Goal: Use online tool/utility: Utilize a website feature to perform a specific function

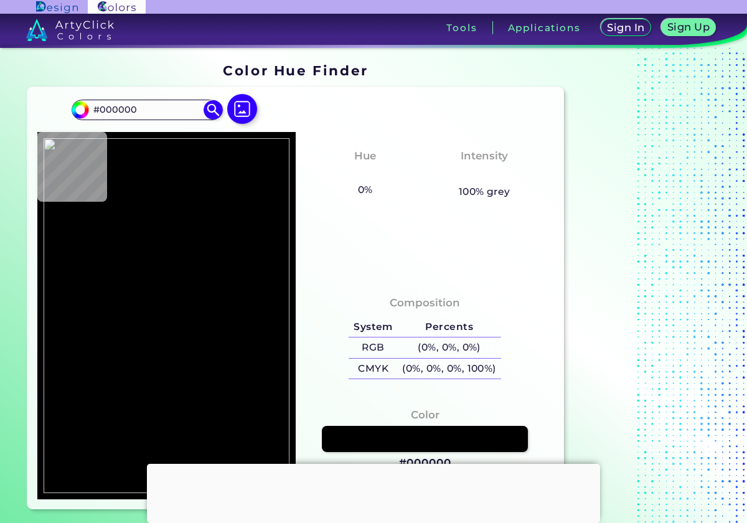
type input "#f62879"
type input "#F62879"
type input "#fbe4e8"
type input "#FBE4E8"
type input "#feefe9"
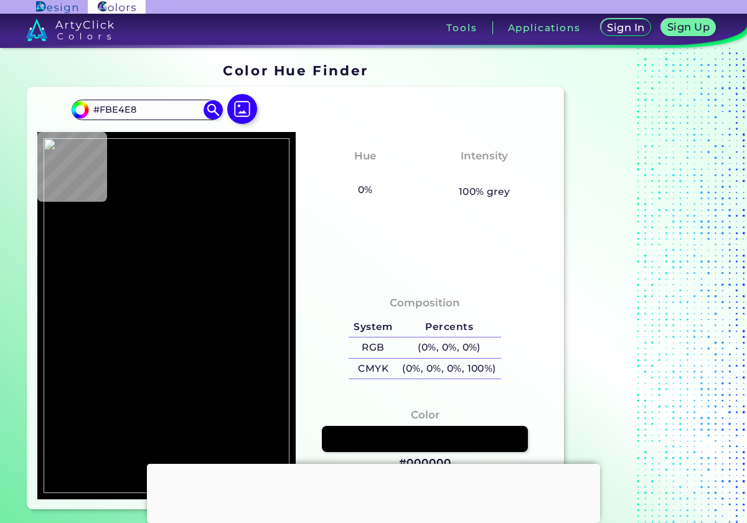
type input "#FEEFE9"
type input "#fdf9e8"
type input "#FDF9E8"
type input "#fdfbe9"
type input "#FDFBE9"
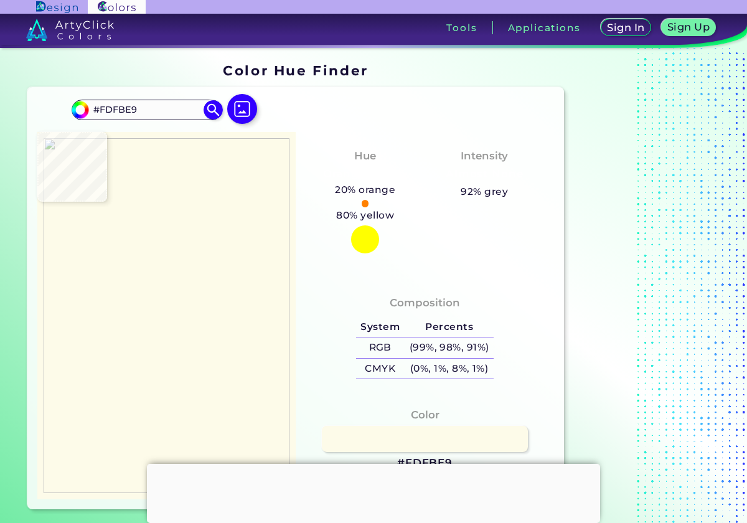
type input "#fefcea"
type input "#FEFCEA"
type input "#fef9eb"
type input "#FEF9EB"
type input "#fcf9e8"
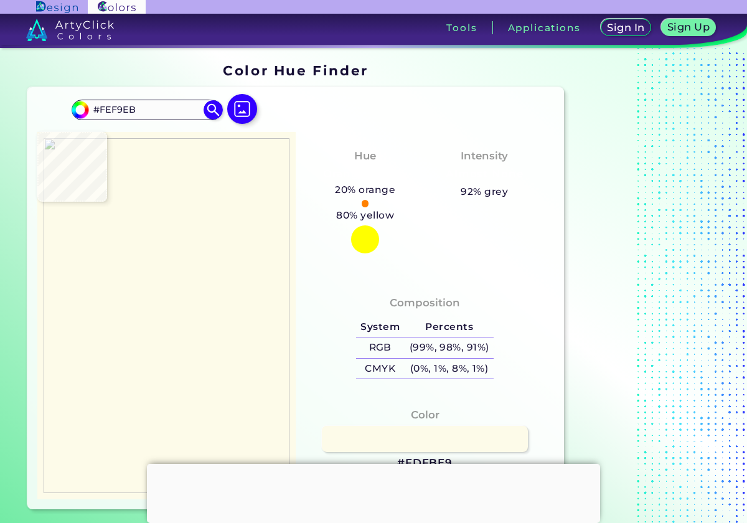
type input "#FCF9E8"
type input "#fdfde9"
type input "#FDFDE9"
type input "#fcf9e8"
type input "#FCF9E8"
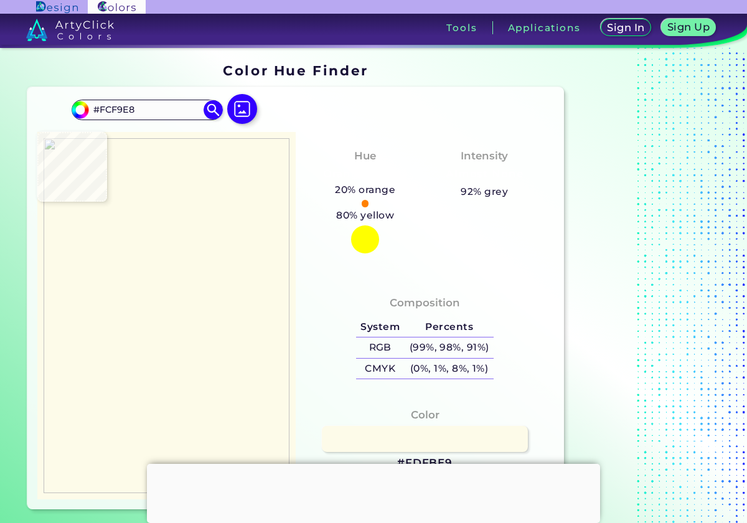
type input "#fcfaea"
type input "#FCFAEA"
type input "#fcfae9"
type input "#FCFAE9"
type input "#f5fce5"
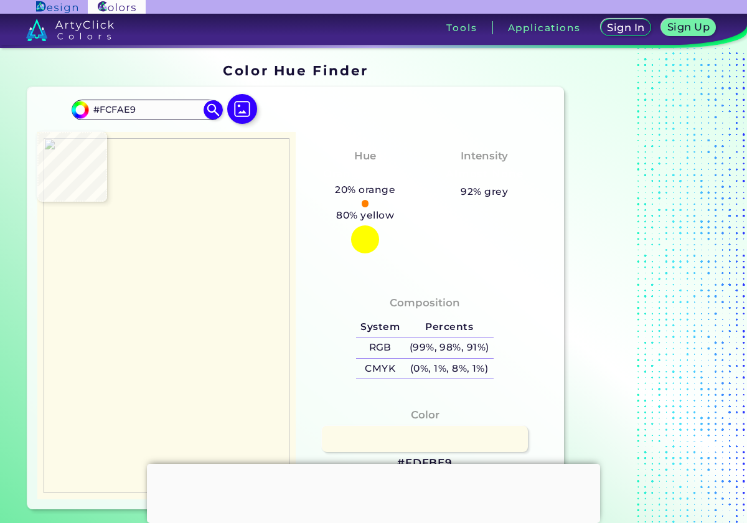
type input "#F5FCE5"
type input "#f4fee4"
type input "#F4FEE4"
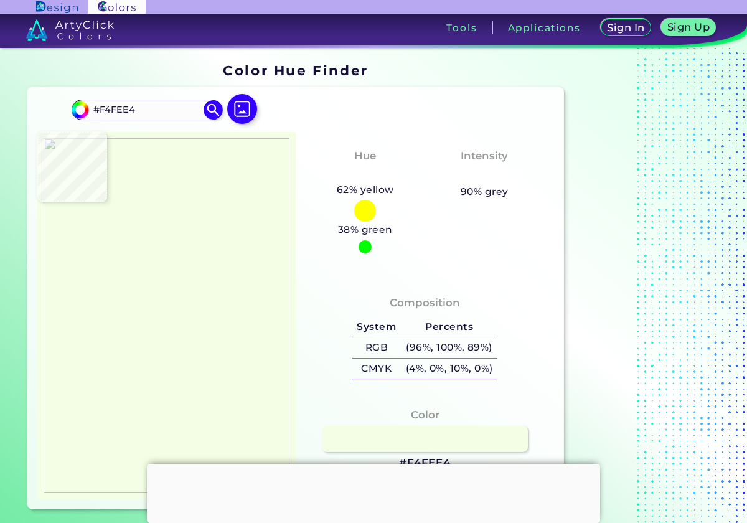
type input "#f5fce5"
type input "#F5FCE5"
type input "#f9fbe7"
type input "#F9FBE7"
type input "#fcf9e9"
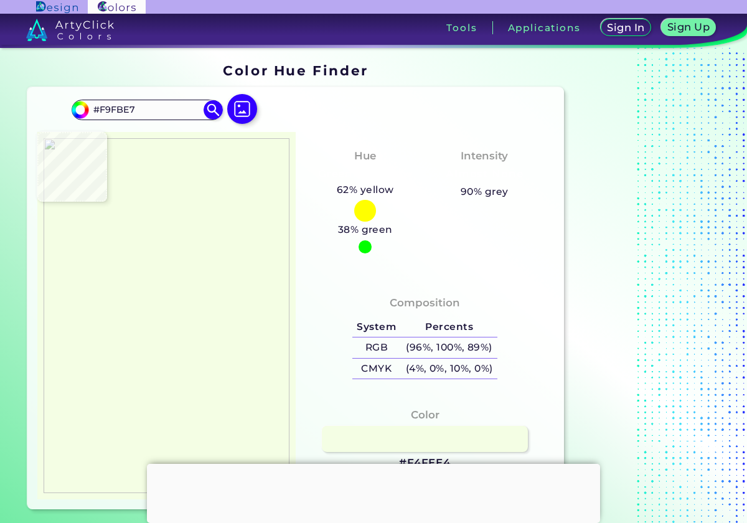
type input "#FCF9E9"
type input "#fafce7"
type input "#FAFCE7"
type input "#f9fce7"
type input "#F9FCE7"
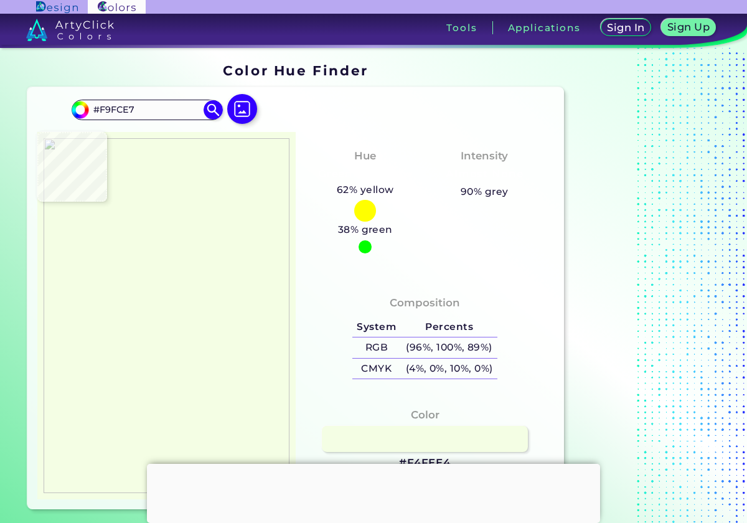
type input "#fcfbe7"
type input "#FCFBE7"
type input "#faf9e5"
type input "#FAF9E5"
type input "#fcfbe7"
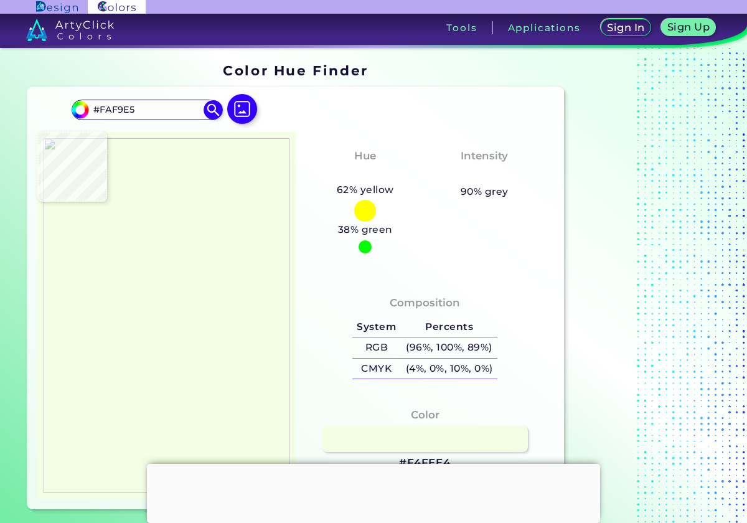
type input "#FCFBE7"
type input "#f9fce7"
type input "#F9FCE7"
type input "#fafce7"
type input "#FAFCE7"
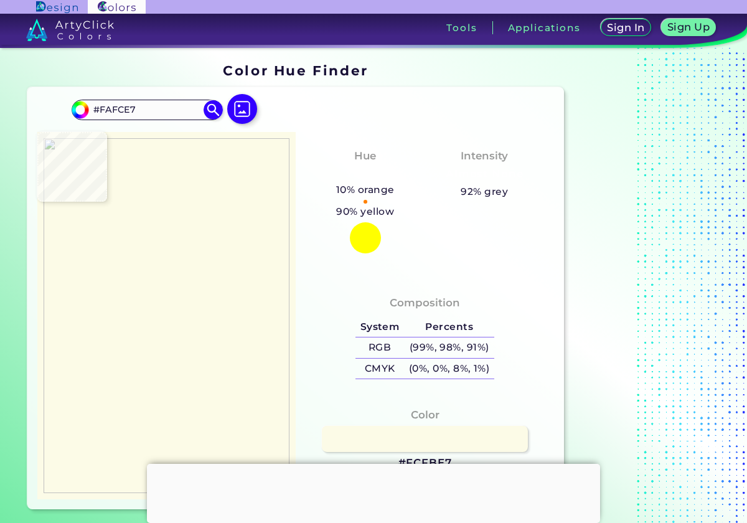
type input "#fcfbe8"
type input "#FCFBE8"
type input "#fcfbe9"
type input "#FCFBE9"
type input "#fef9e8"
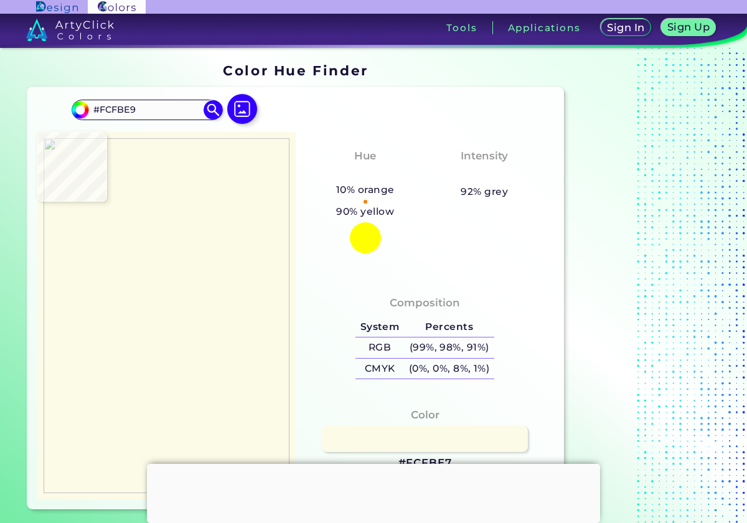
type input "#FEF9E8"
type input "#fcf4e6"
type input "#FCF4E6"
type input "#e53e79"
type input "#E53E79"
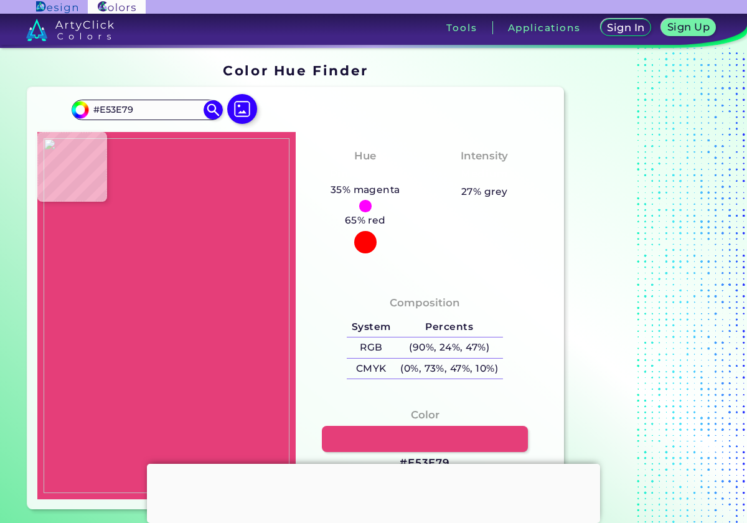
type input "#000000"
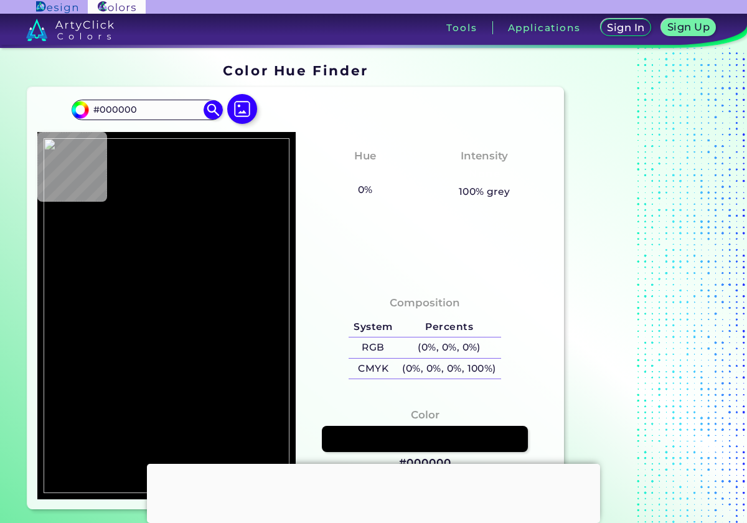
type input "#ec9aae"
type input "#EC9AAE"
type input "#e094a7"
type input "#E094A7"
type input "#f4e8d2"
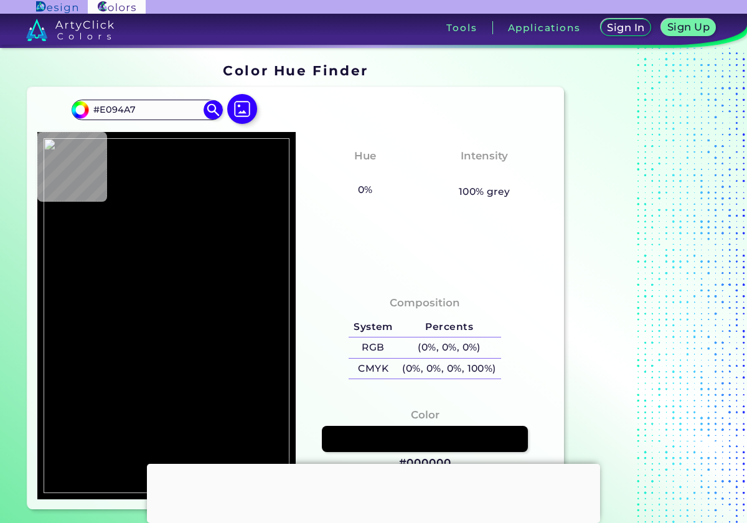
type input "#F4E8D2"
type input "#fcfae3"
type input "#FCFAE3"
type input "#fce9e7"
type input "#FCE9E7"
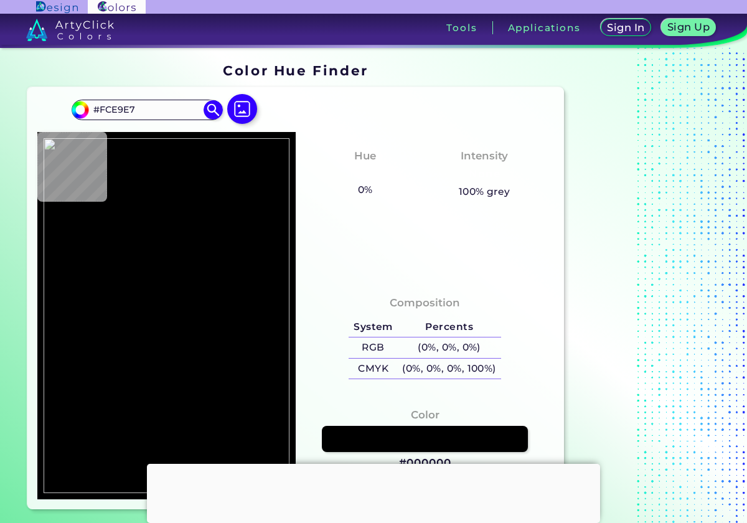
type input "#fefae5"
type input "#FEFAE5"
type input "#fdfbe8"
type input "#FDFBE8"
type input "#fbfbe7"
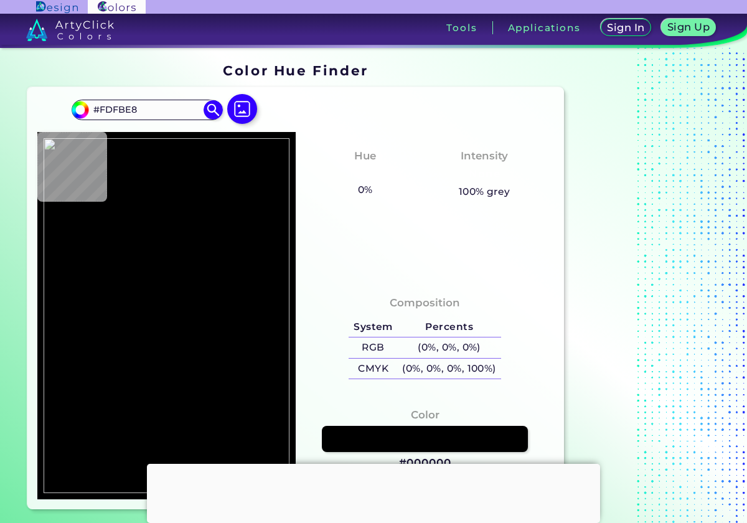
type input "#FBFBE7"
type input "#fcfbe7"
type input "#FCFBE7"
type input "#fcfae6"
type input "#FCFAE6"
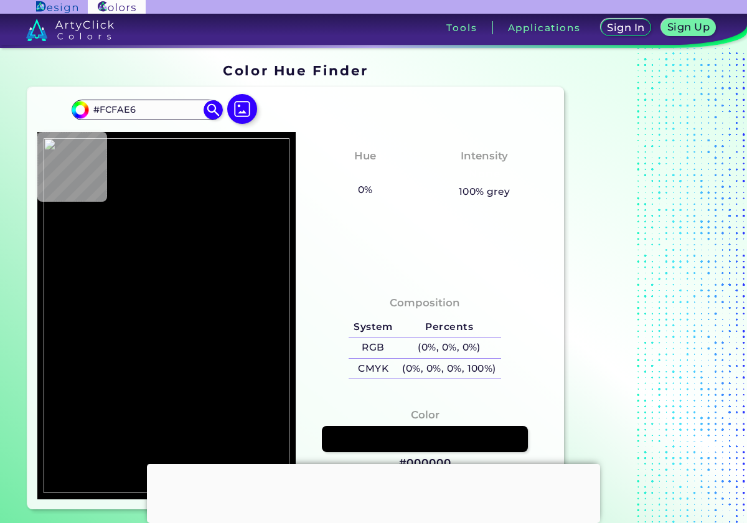
type input "#fdfbe7"
type input "#FDFBE7"
type input "#fcfbe7"
type input "#FCFBE7"
type input "#fef9e7"
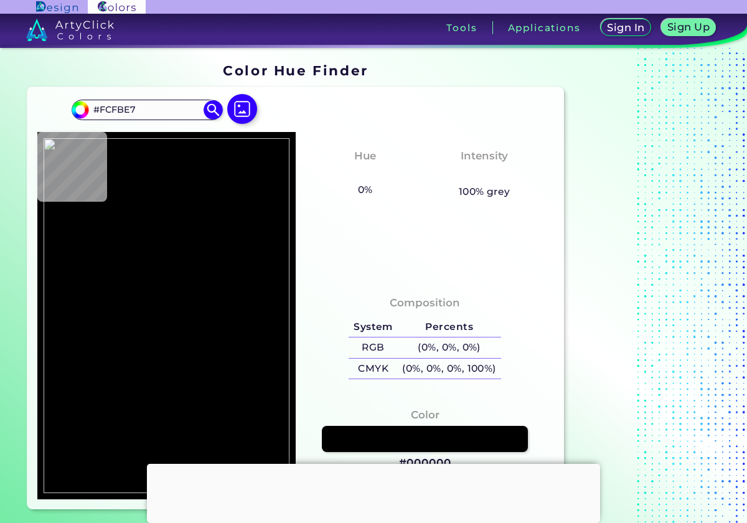
type input "#FEF9E7"
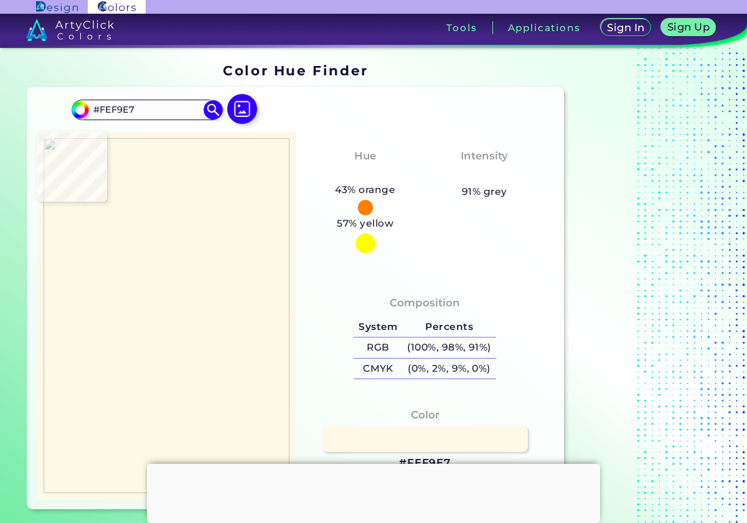
type input "#fff7e9"
type input "#FFF7E9"
type input "#fbfae9"
type input "#FBFAE9"
type input "#f9fce5"
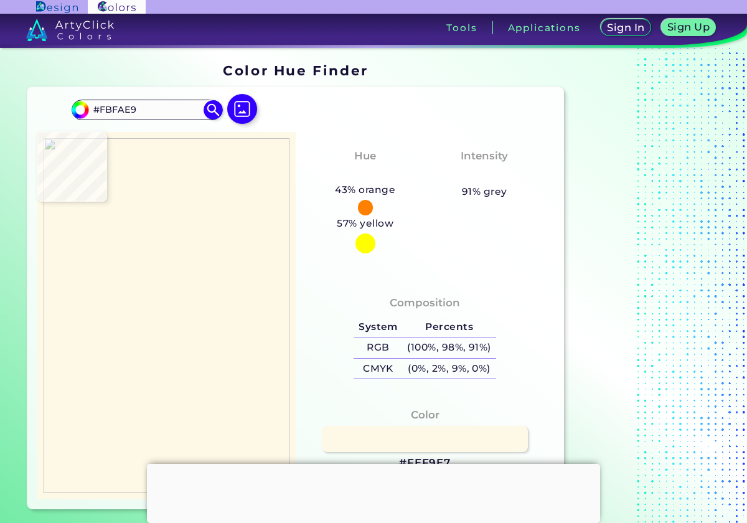
type input "#F9FCE5"
type input "#f8fae4"
type input "#F8FAE4"
type input "#fff6ef"
type input "#FFF6EF"
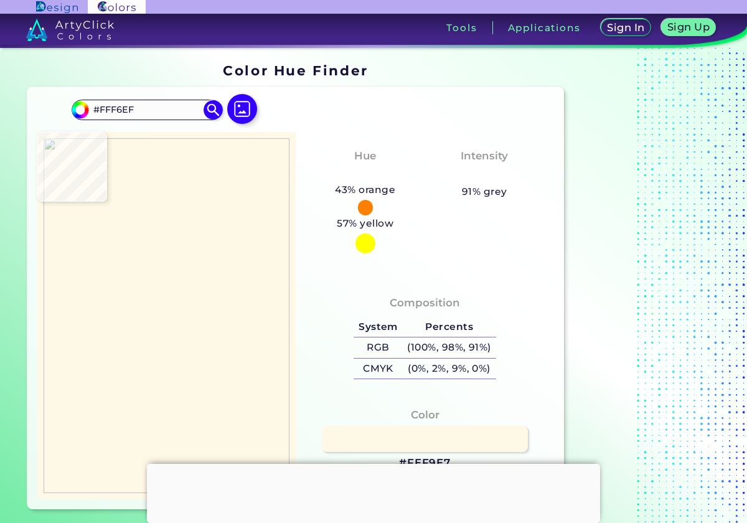
type input "#dc5c87"
type input "#DC5C87"
type input "#fee7e7"
type input "#FEE7E7"
type input "#fff9eb"
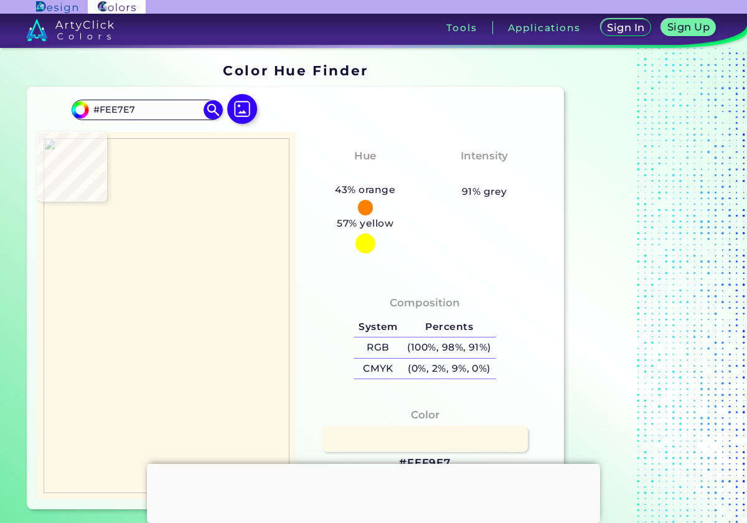
type input "#FFF9EB"
type input "#ecd5d5"
type input "#ECD5D5"
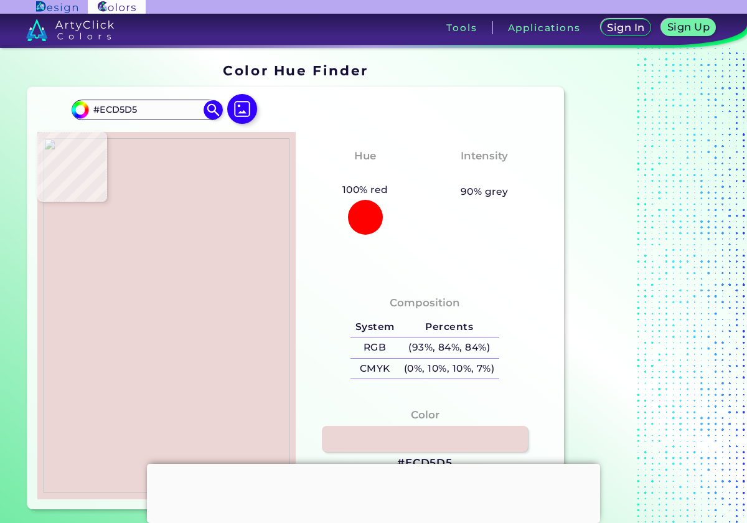
type input "#efbec8"
type input "#EFBEC8"
type input "#ebd4cf"
type input "#EBD4CF"
type input "#fefaed"
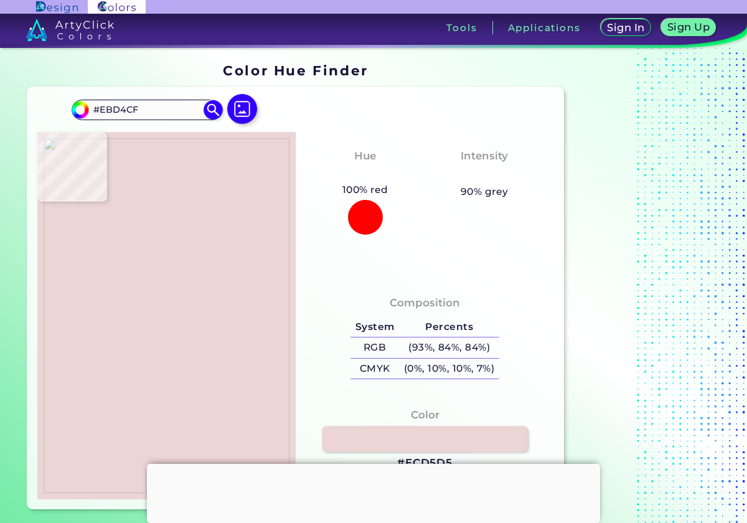
type input "#FEFAED"
type input "#fdf9e6"
type input "#FDF9E6"
type input "#fef6e9"
type input "#FEF6E9"
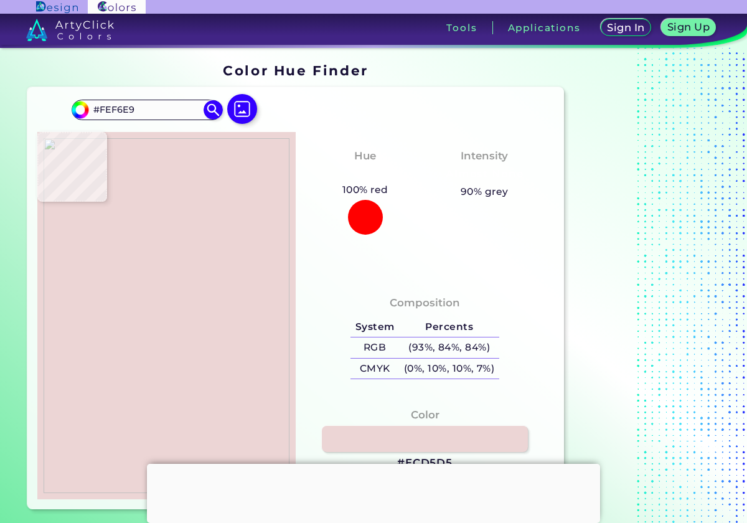
type input "#fef6e4"
type input "#FEF6E4"
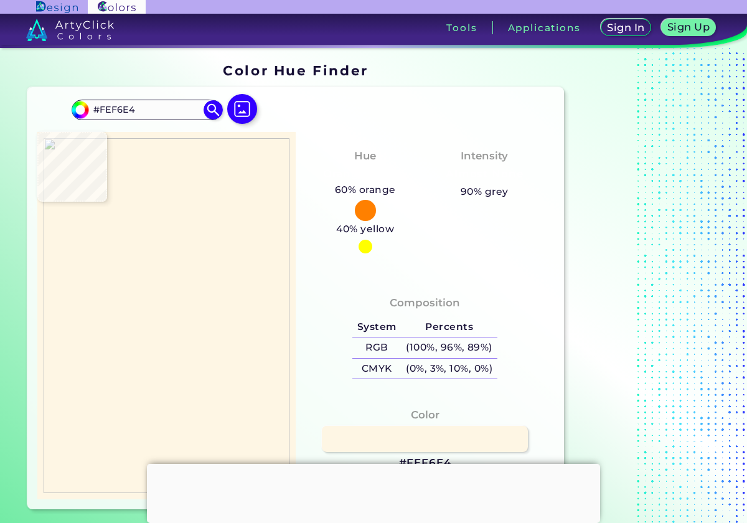
type input "#fff4e7"
type input "#FFF4E7"
type input "#f8f8e3"
type input "#F8F8E3"
type input "#f6f7e4"
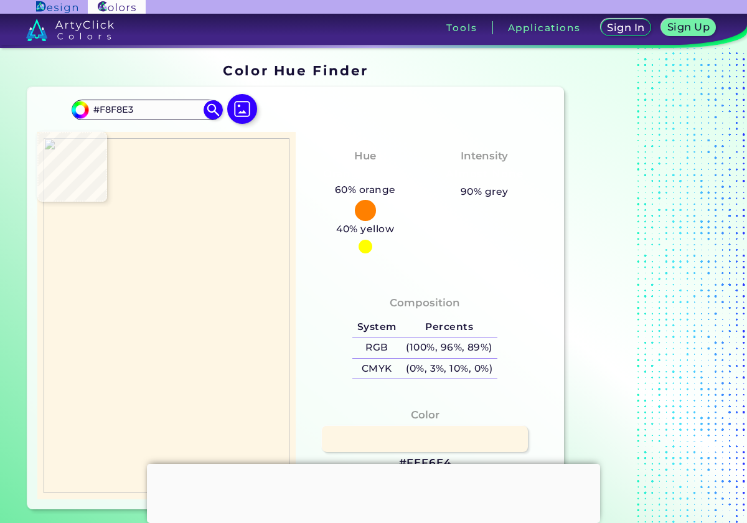
type input "#F6F7E4"
type input "#fafae6"
type input "#FAFAE6"
type input "#fcfae8"
type input "#FCFAE8"
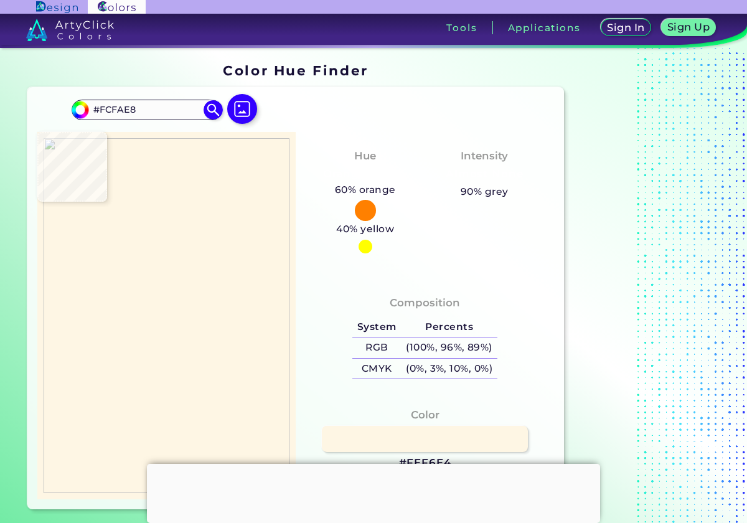
type input "#fcfbe5"
type input "#FCFBE5"
type input "#fbfce5"
type input "#FBFCE5"
type input "#fbfbe5"
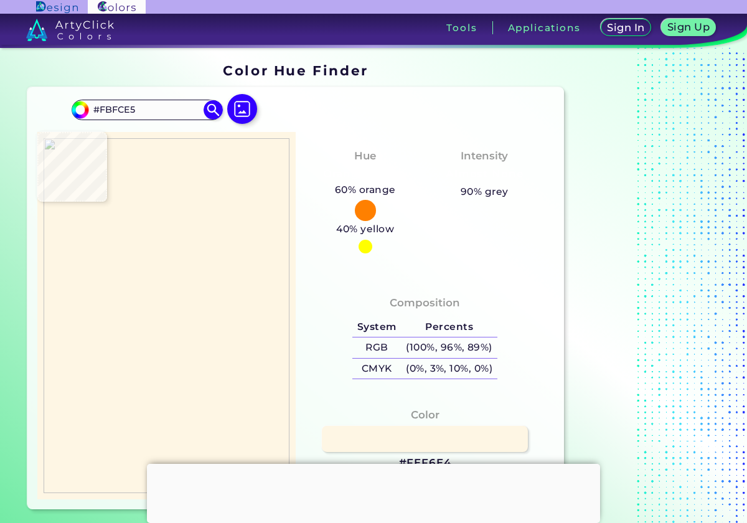
type input "#FBFBE5"
click at [212, 222] on img at bounding box center [167, 315] width 246 height 354
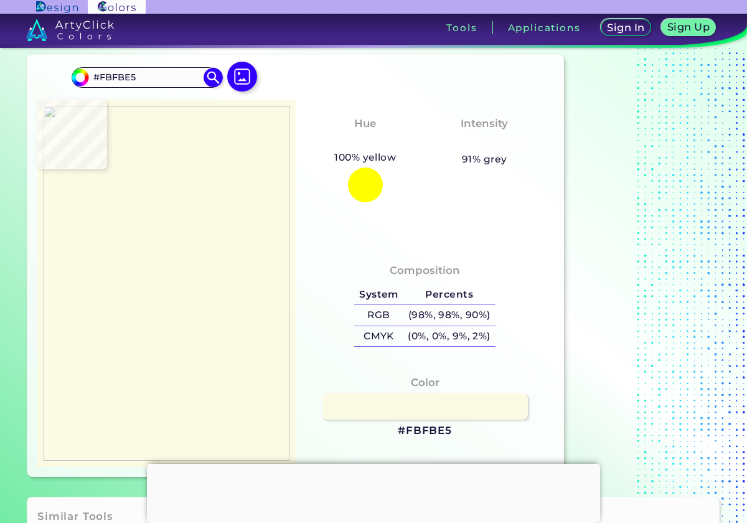
scroll to position [31, 0]
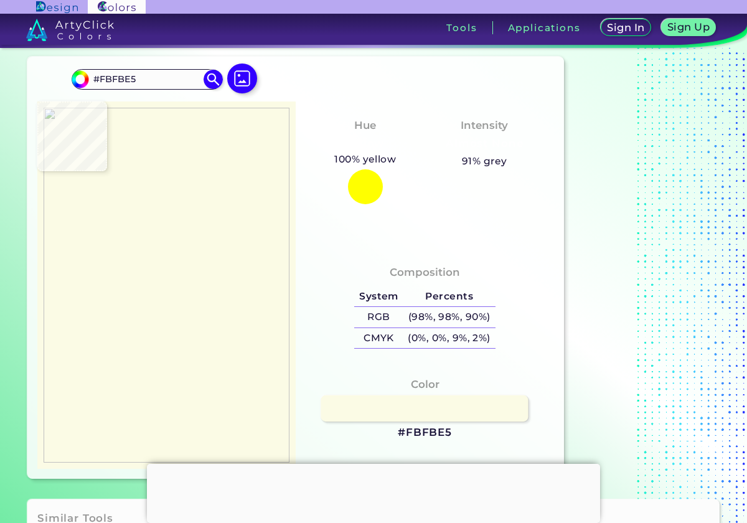
click at [436, 413] on link at bounding box center [425, 408] width 208 height 26
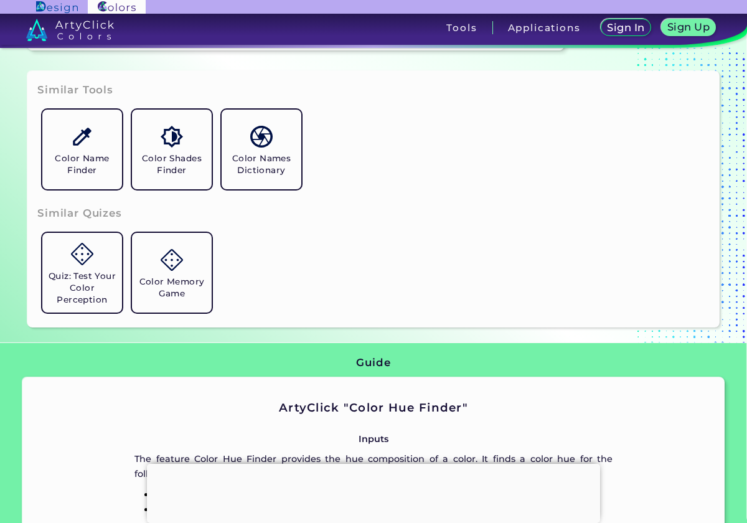
scroll to position [458, 0]
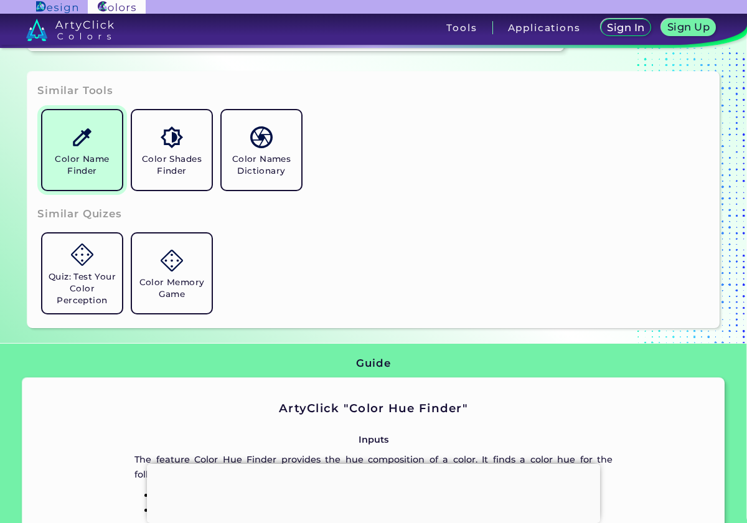
click at [101, 159] on h5 "Color Name Finder" at bounding box center [82, 165] width 70 height 24
